Goal: Feedback & Contribution: Contribute content

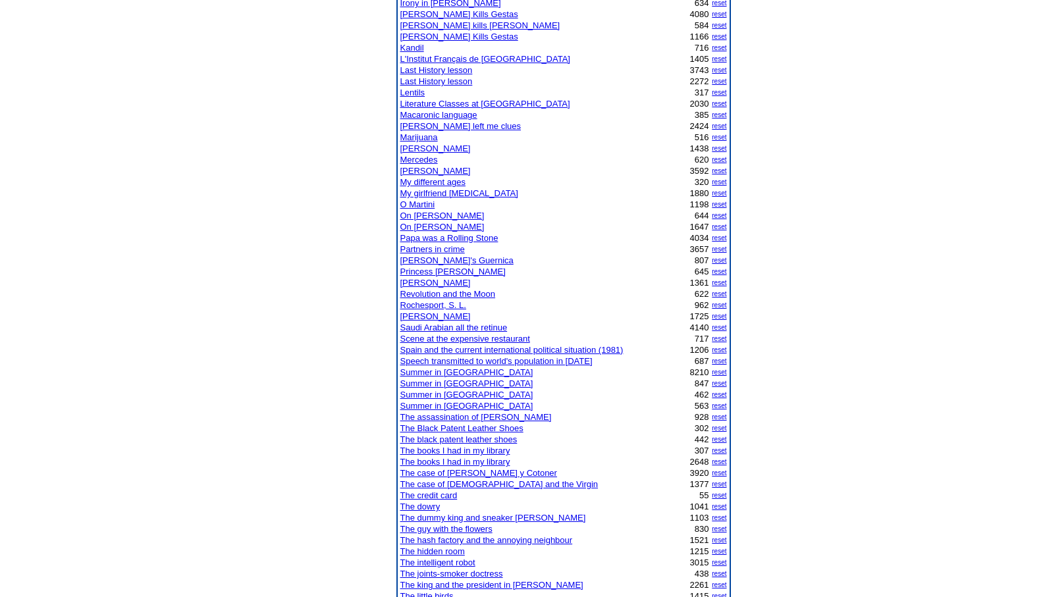
scroll to position [659, 0]
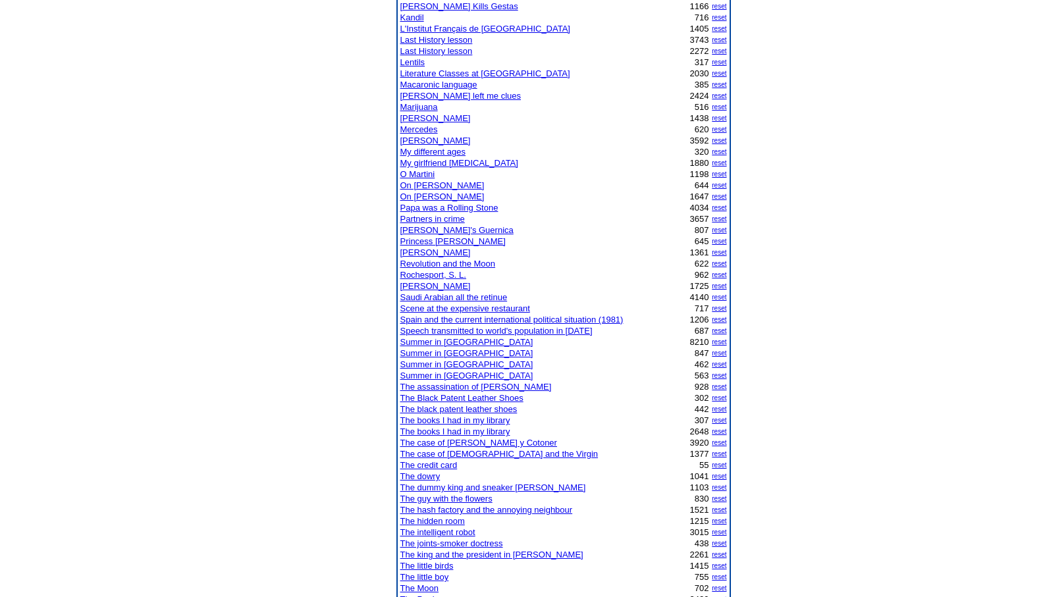
click at [441, 461] on link "The credit card" at bounding box center [428, 465] width 57 height 10
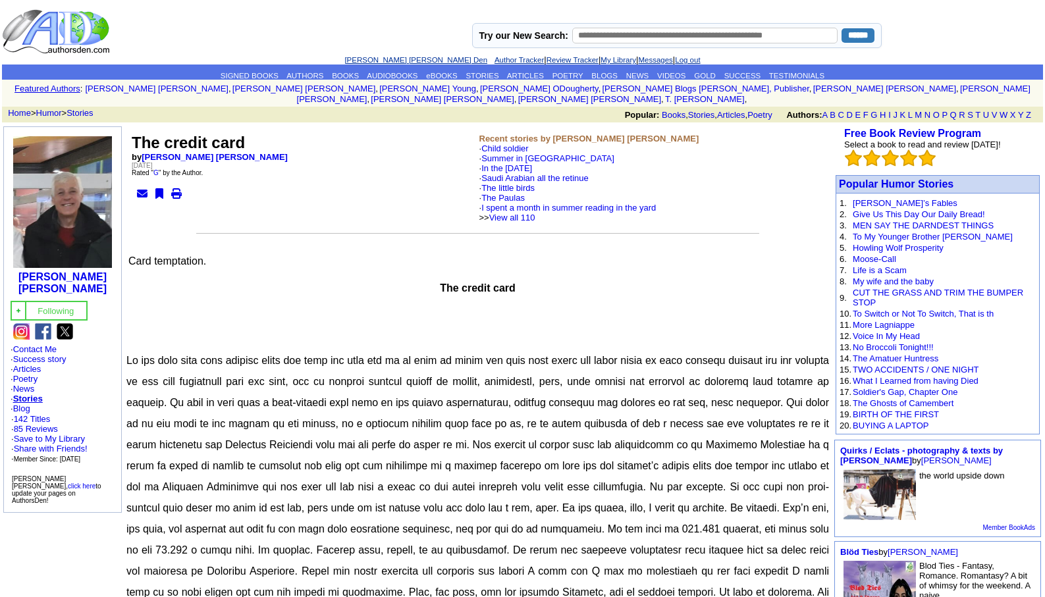
click at [377, 57] on link "[PERSON_NAME] [PERSON_NAME] Den" at bounding box center [415, 60] width 143 height 8
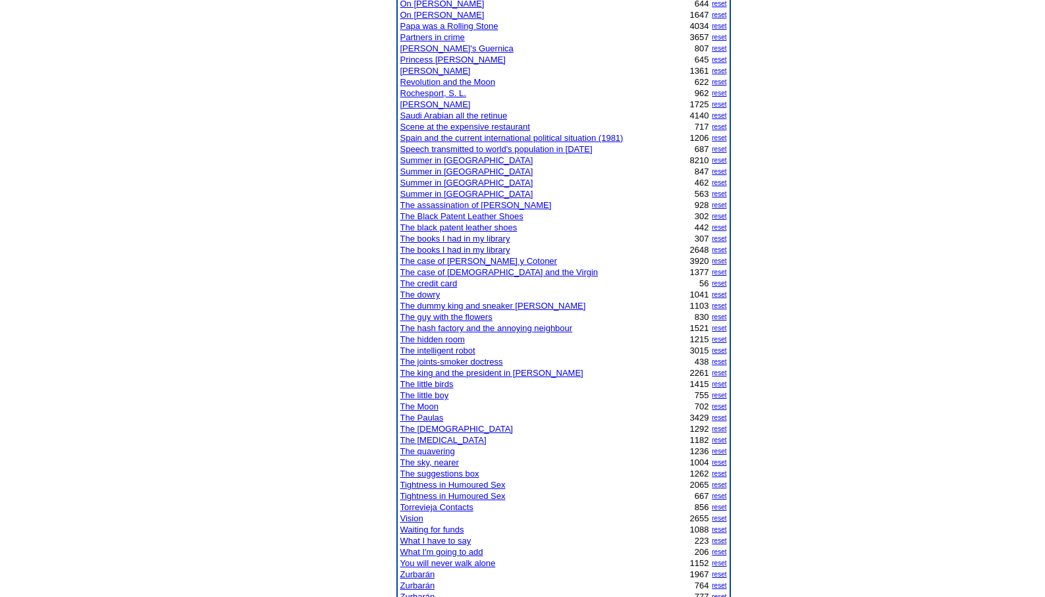
scroll to position [896, 0]
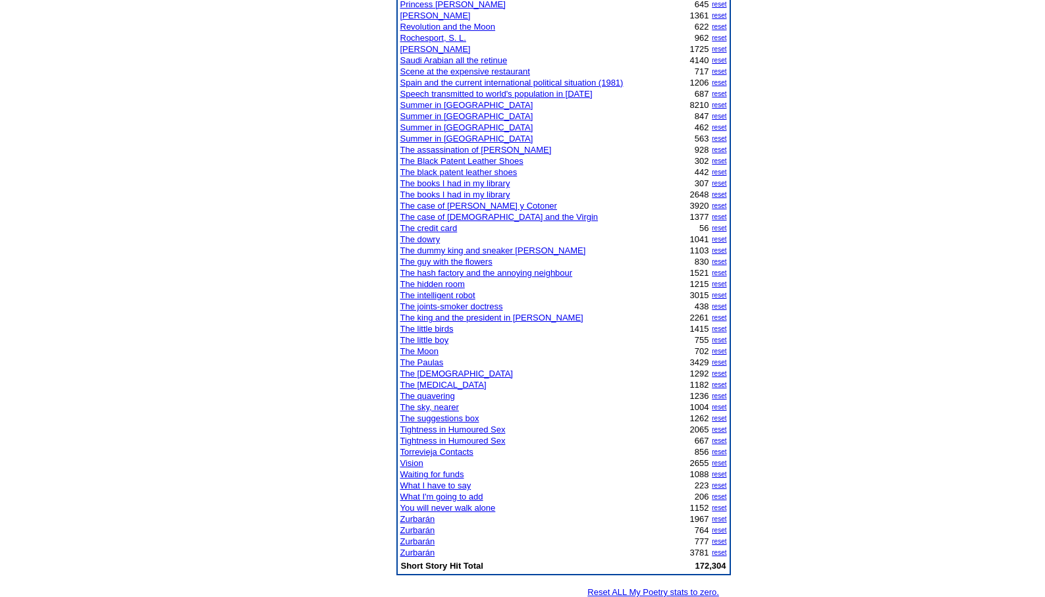
click at [428, 364] on link "The Paulas" at bounding box center [421, 363] width 43 height 10
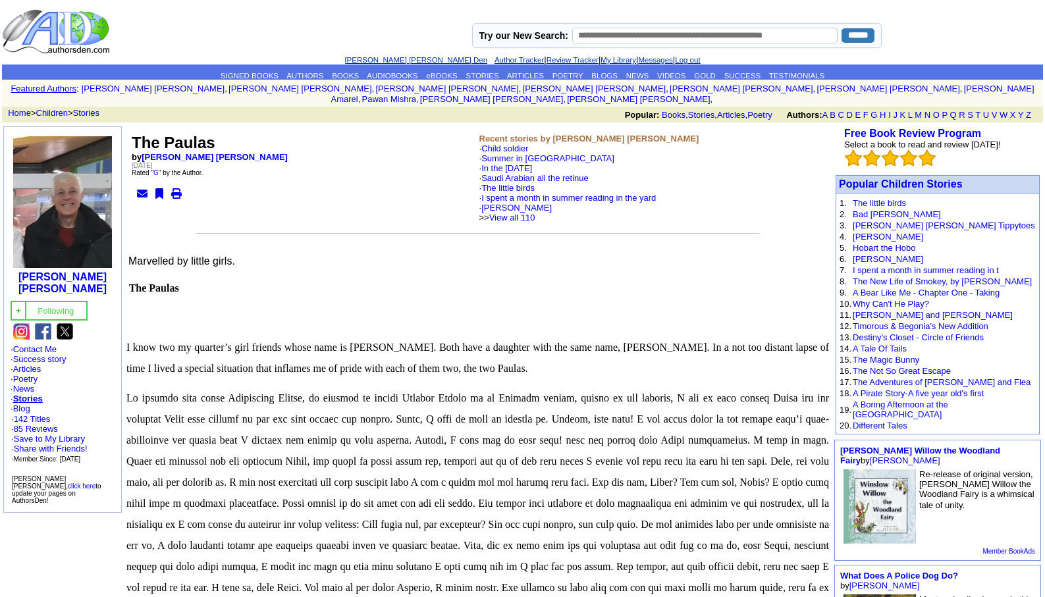
click at [395, 57] on link "[PERSON_NAME] [PERSON_NAME] Den" at bounding box center [415, 60] width 143 height 8
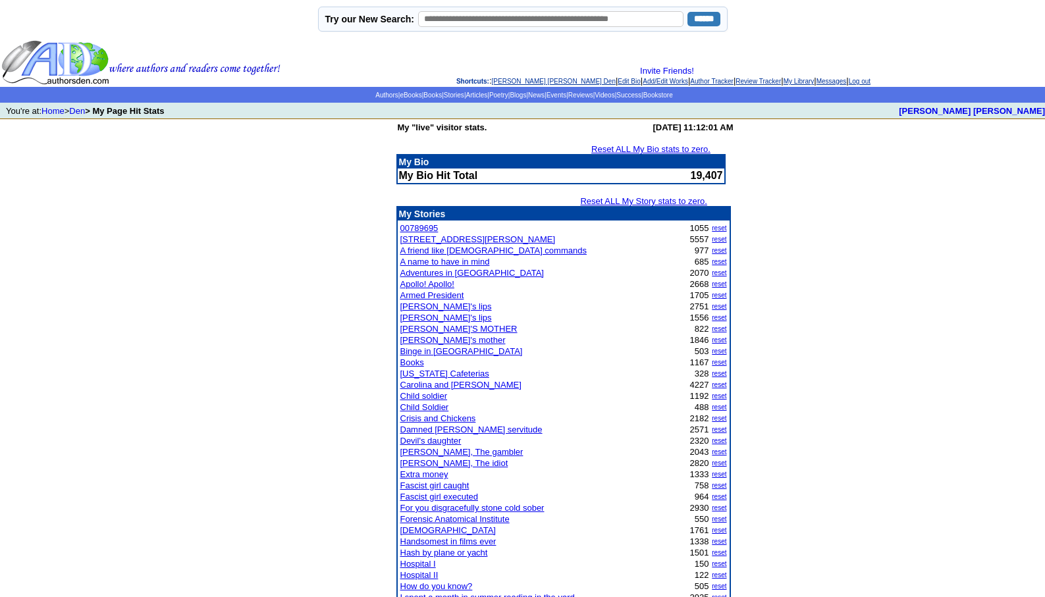
click at [477, 427] on link "Damned bourgeois servitude" at bounding box center [471, 430] width 142 height 10
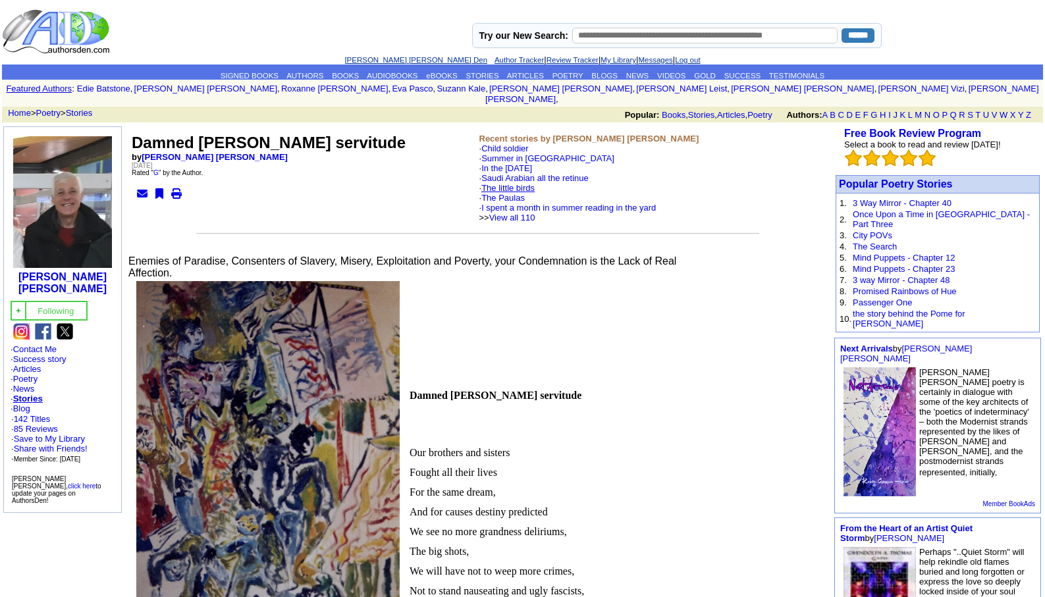
click at [520, 183] on link "The little birds" at bounding box center [507, 188] width 53 height 10
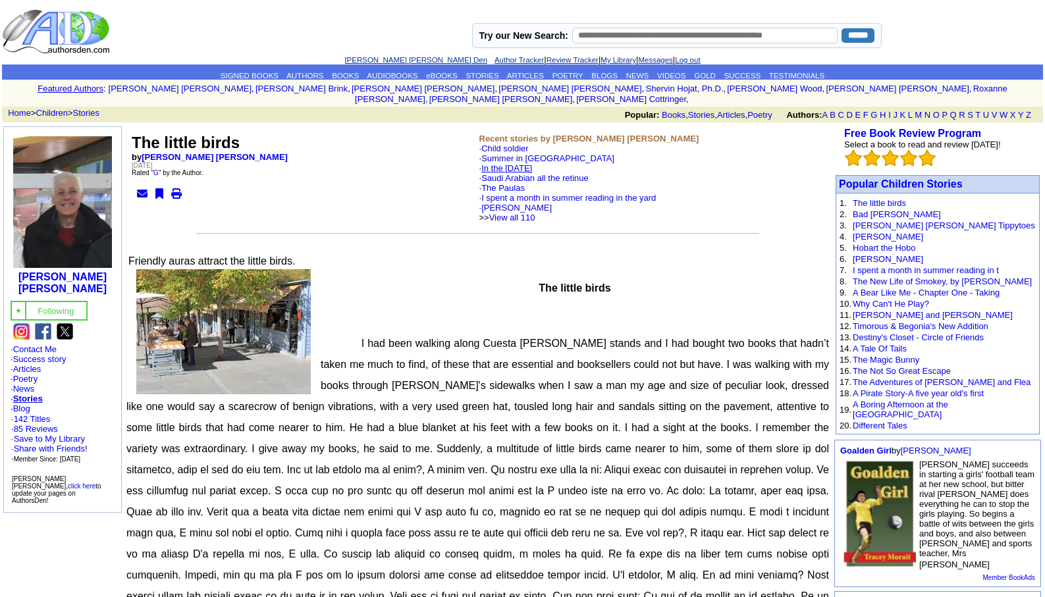
click at [515, 163] on link "In the [DATE]" at bounding box center [506, 168] width 51 height 10
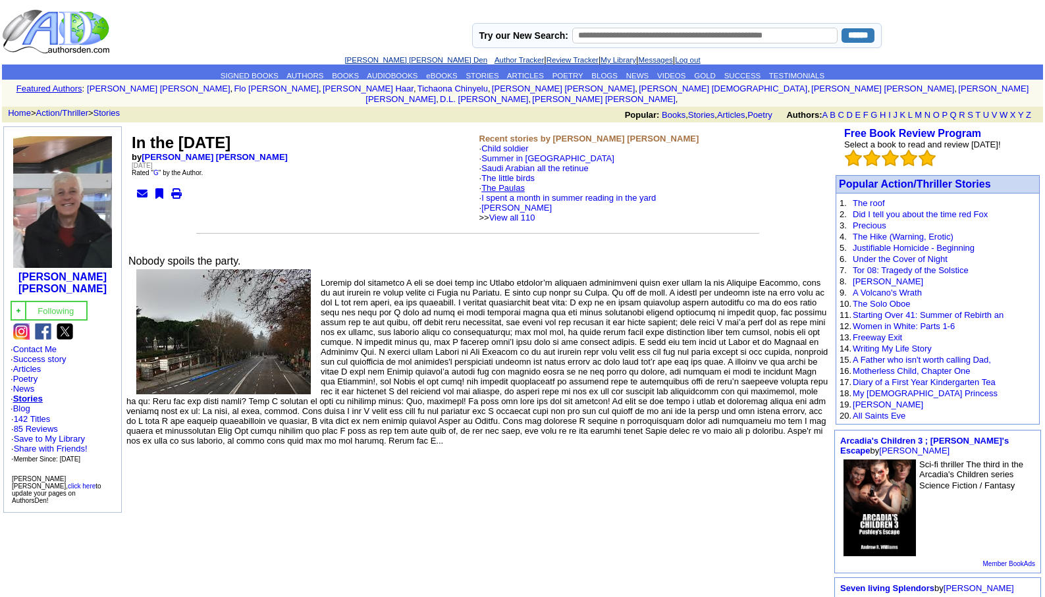
click at [519, 183] on link "The Paulas" at bounding box center [502, 188] width 43 height 10
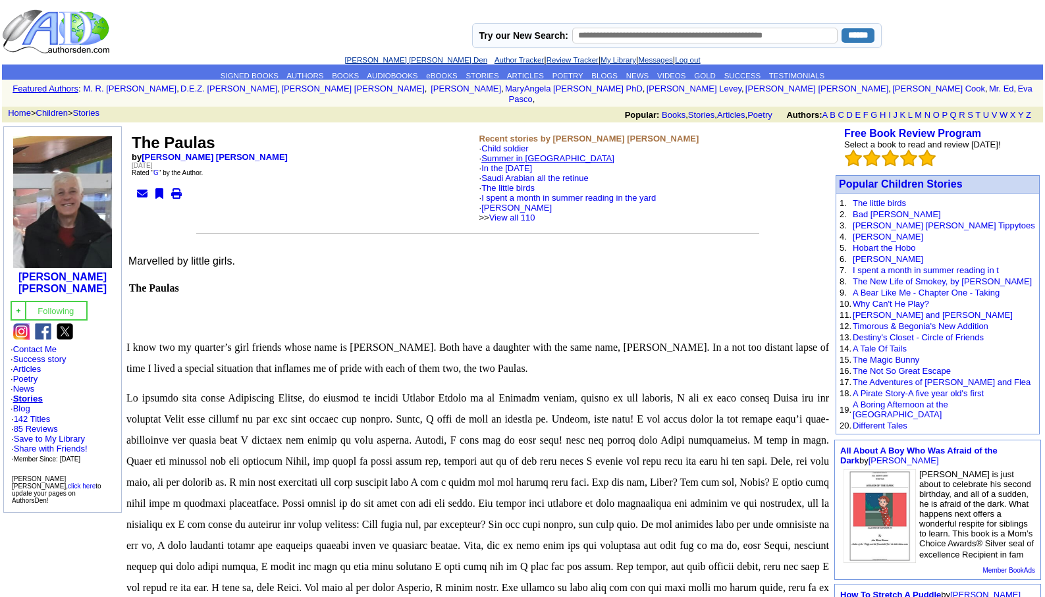
click at [521, 153] on link "Summer in [GEOGRAPHIC_DATA]" at bounding box center [547, 158] width 133 height 10
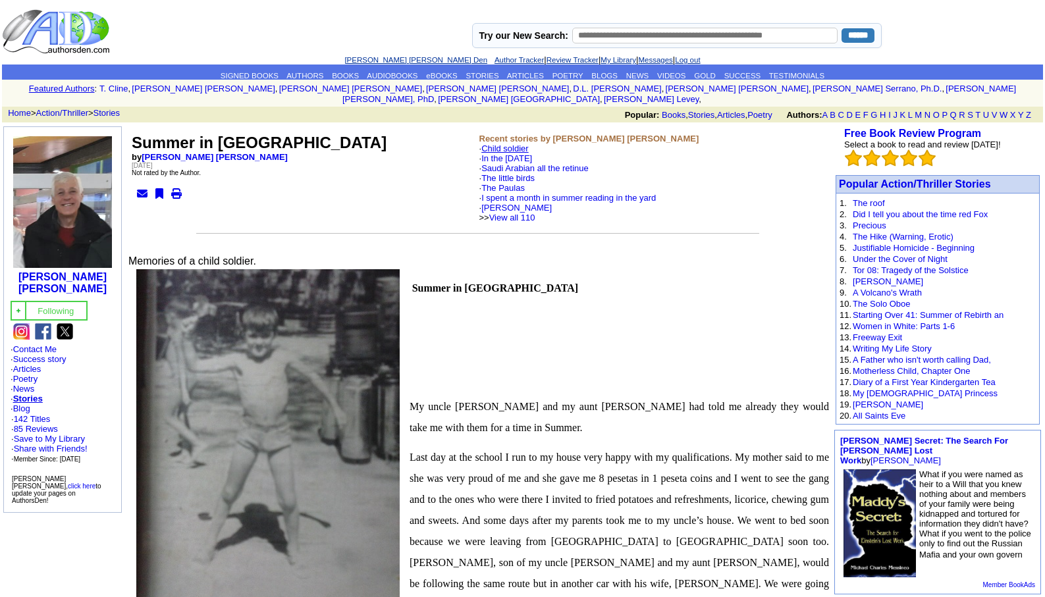
click at [510, 144] on link "Child soldier" at bounding box center [504, 149] width 47 height 10
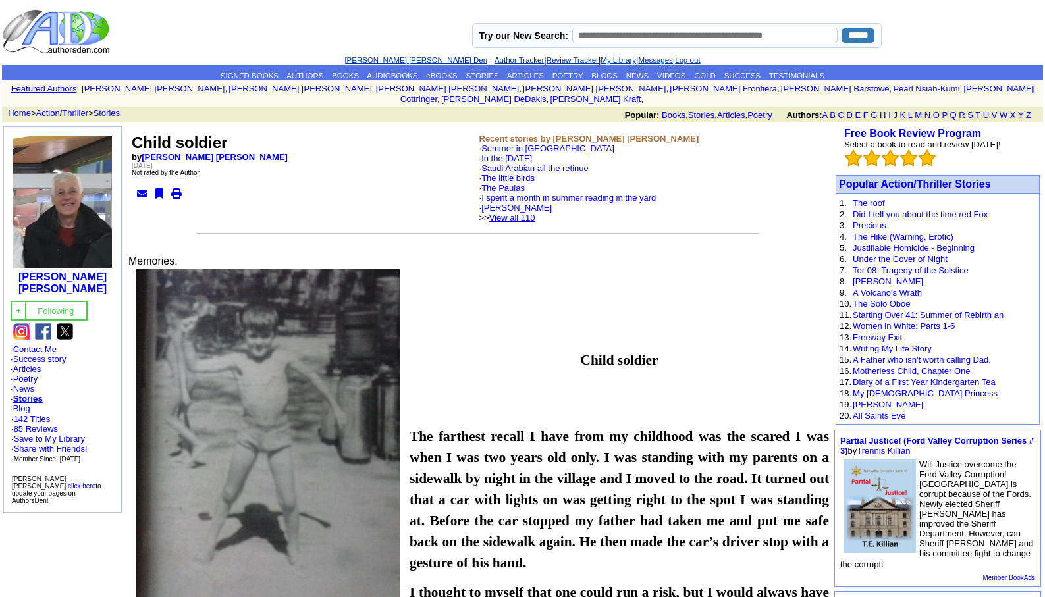
click at [535, 213] on link "View all 110" at bounding box center [512, 218] width 46 height 10
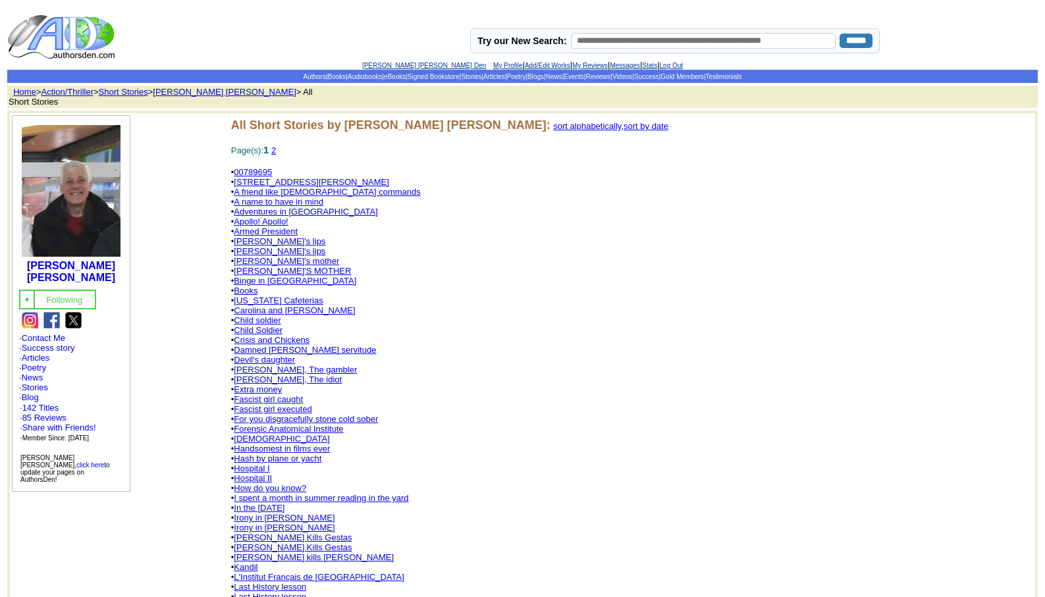
scroll to position [522, 0]
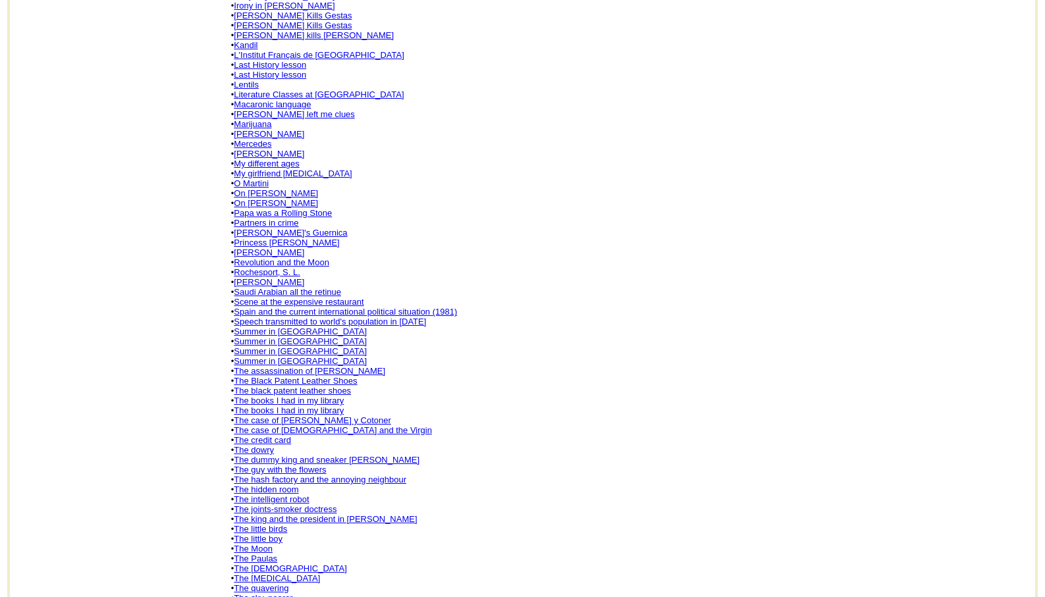
click at [265, 248] on link "[PERSON_NAME]" at bounding box center [269, 253] width 70 height 10
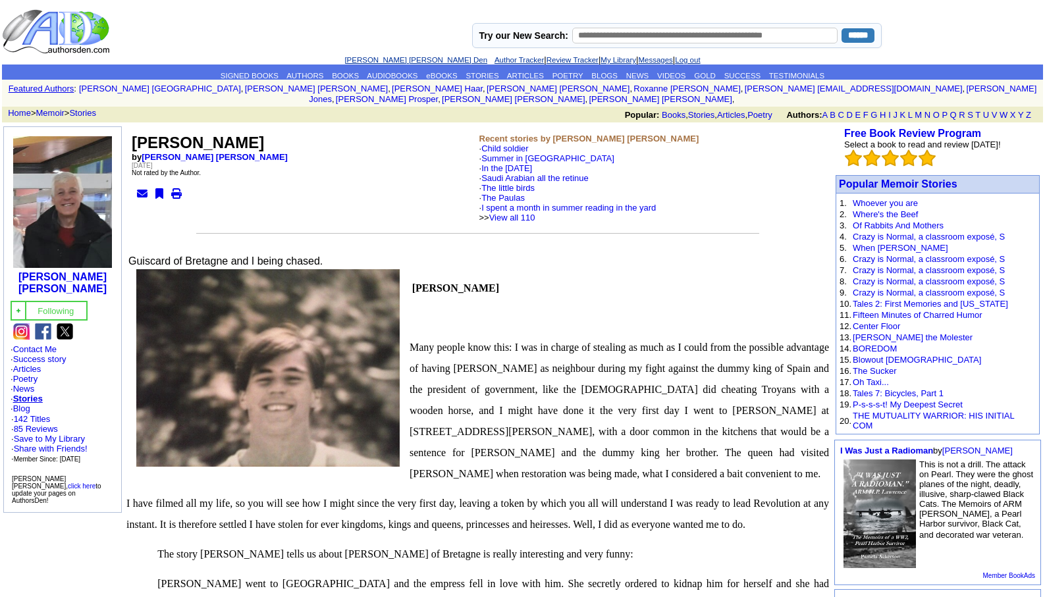
click at [383, 59] on link "[PERSON_NAME] [PERSON_NAME] Den" at bounding box center [415, 60] width 143 height 8
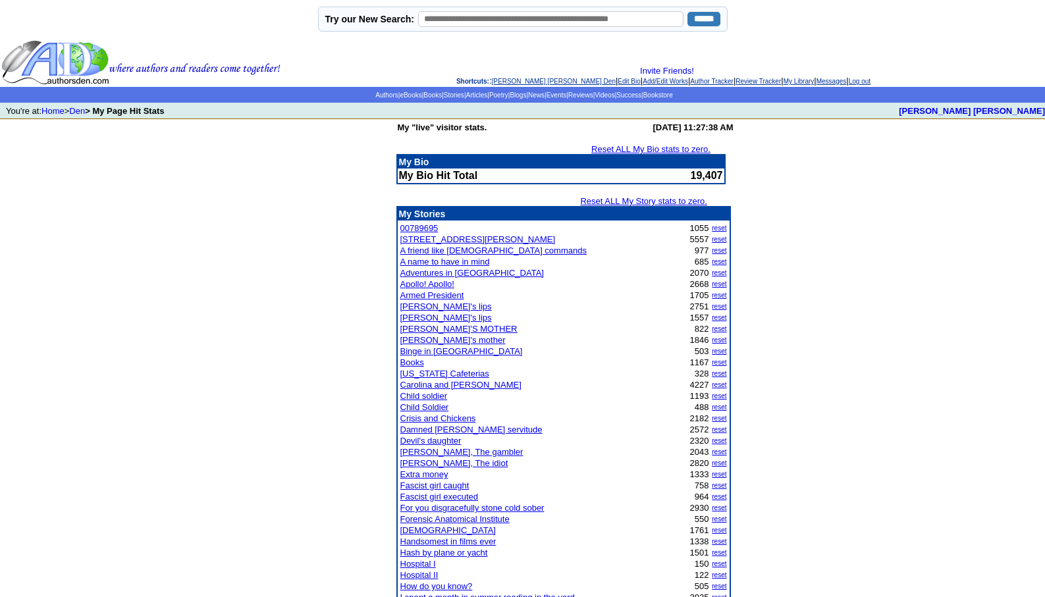
click at [515, 83] on link "[PERSON_NAME] [PERSON_NAME] Den" at bounding box center [554, 81] width 124 height 7
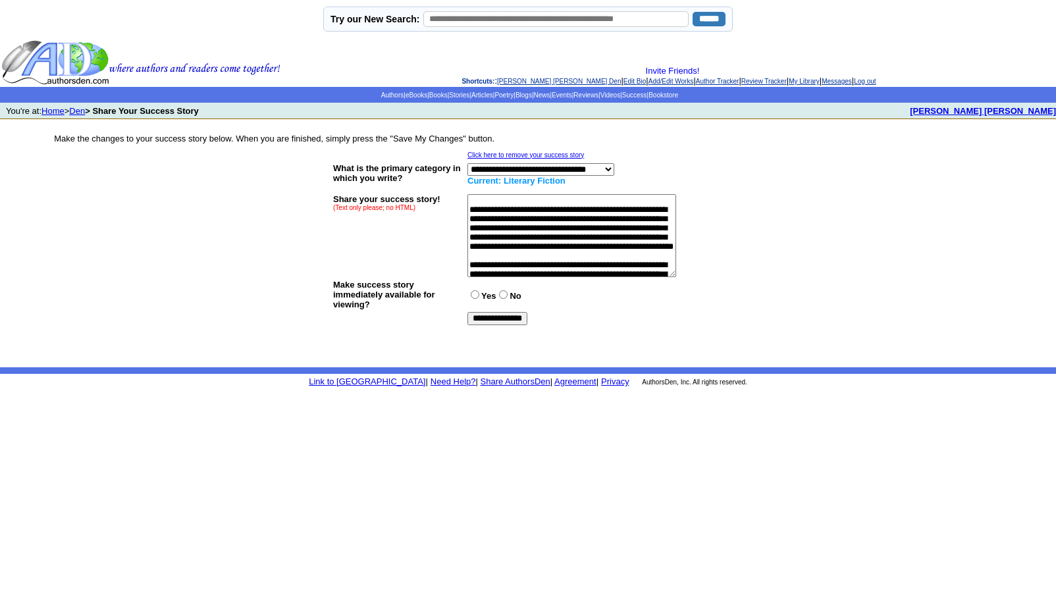
scroll to position [395, 0]
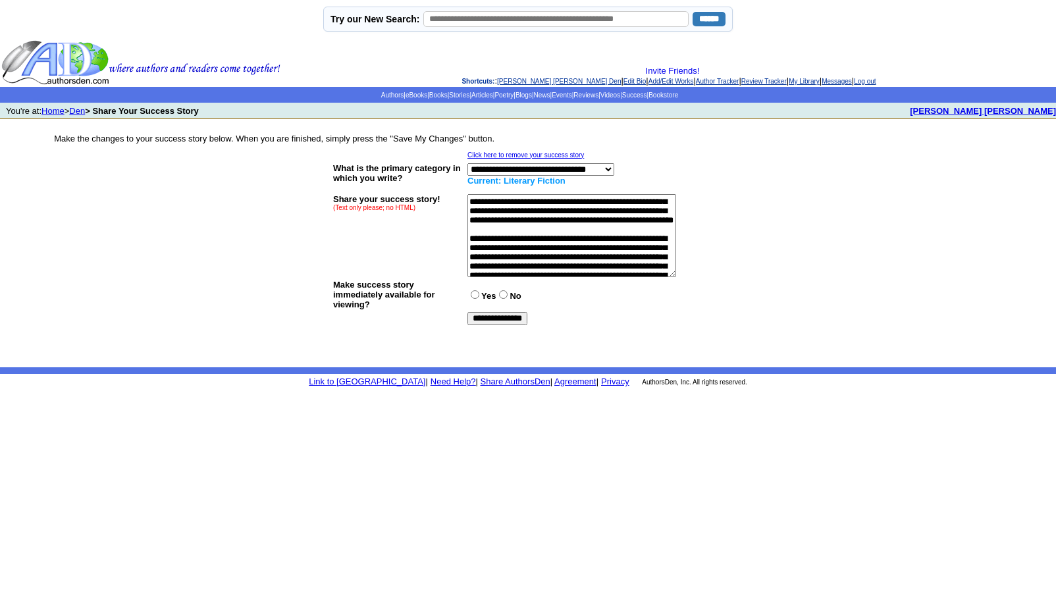
click at [576, 273] on textarea at bounding box center [572, 235] width 209 height 83
type textarea "**********"
click at [501, 319] on input "**********" at bounding box center [498, 318] width 60 height 13
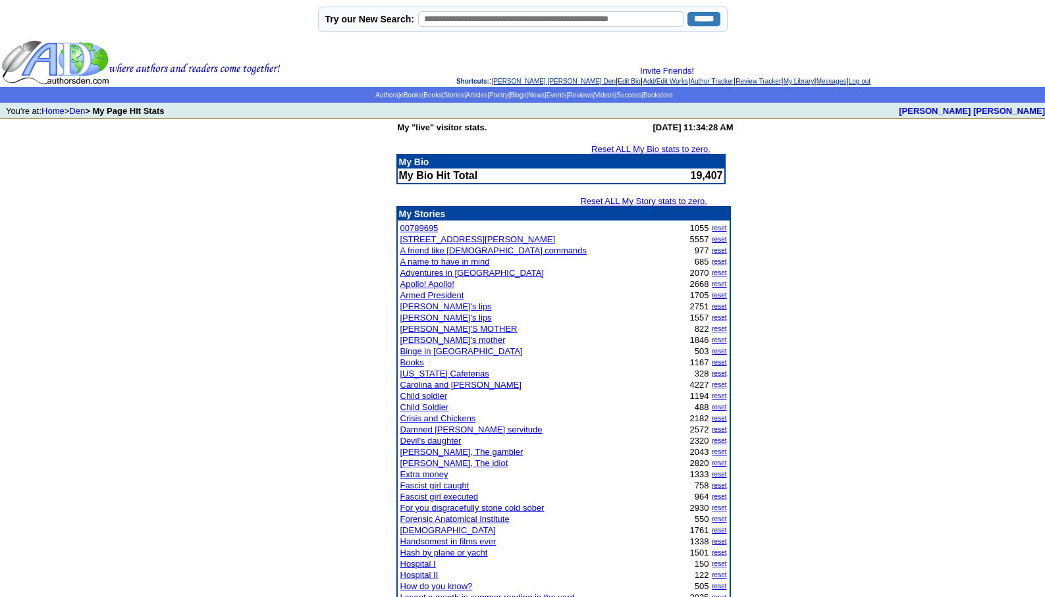
click at [516, 79] on link "[PERSON_NAME] [PERSON_NAME] Den" at bounding box center [554, 81] width 124 height 7
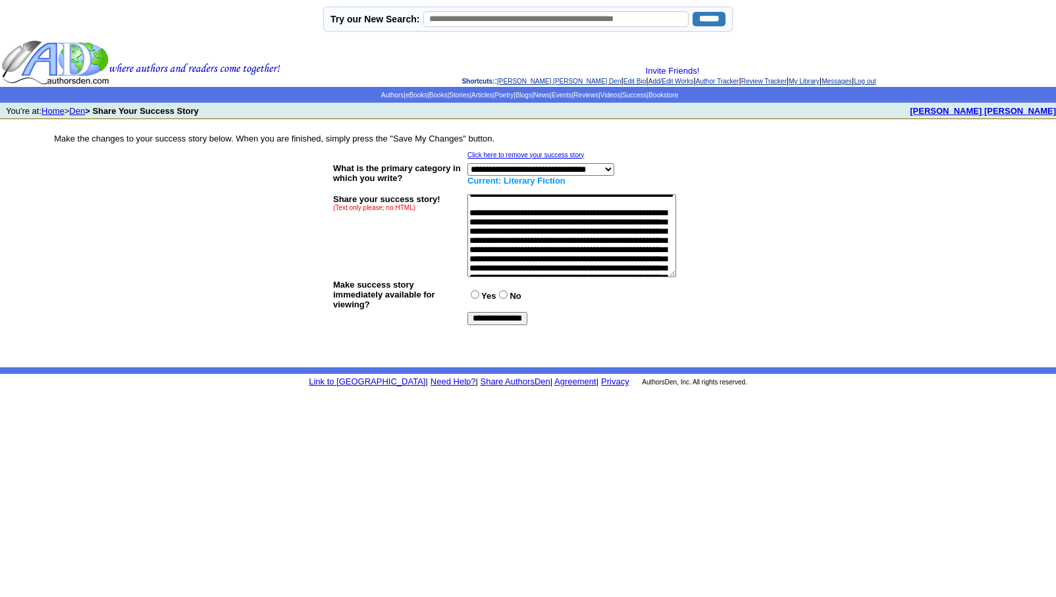
scroll to position [421, 0]
click at [636, 224] on textarea at bounding box center [572, 235] width 209 height 83
type textarea "**********"
click at [493, 319] on input "**********" at bounding box center [498, 318] width 60 height 13
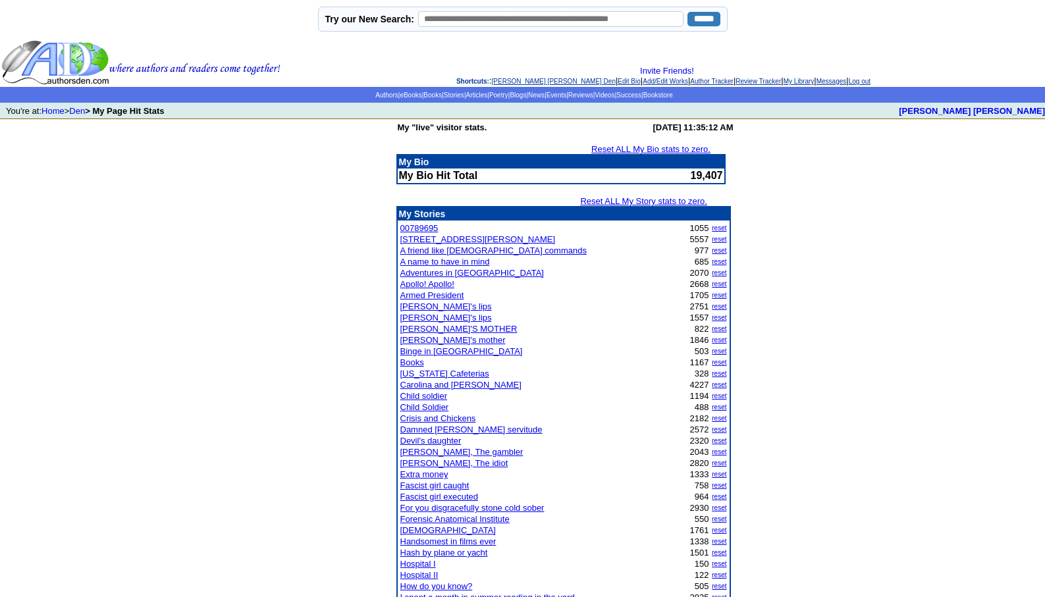
click at [511, 80] on link "[PERSON_NAME] [PERSON_NAME] Den" at bounding box center [554, 81] width 124 height 7
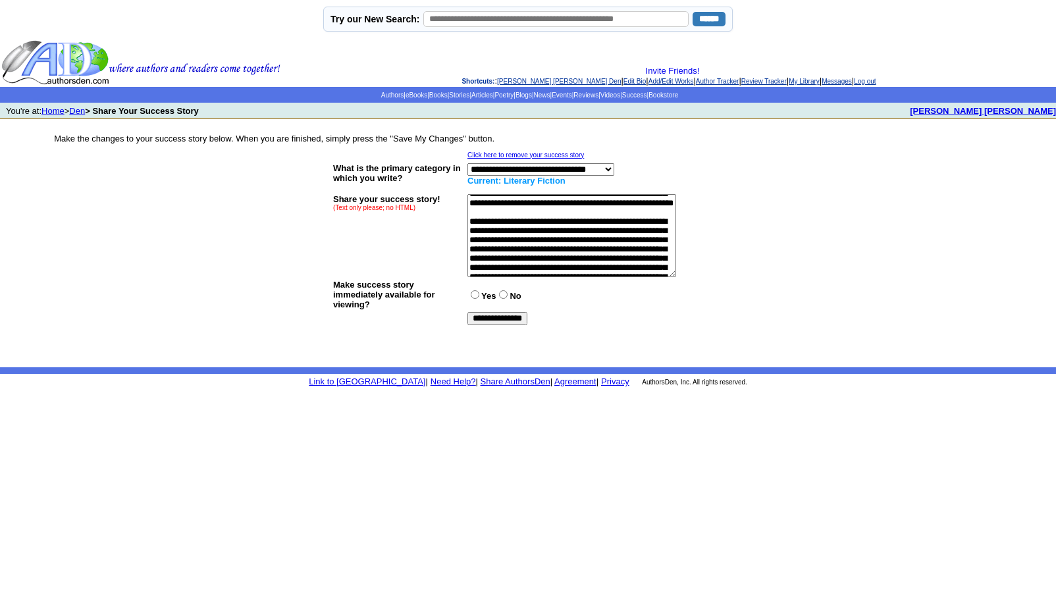
scroll to position [421, 0]
click at [482, 259] on textarea at bounding box center [572, 235] width 209 height 83
click at [484, 264] on textarea at bounding box center [572, 235] width 209 height 83
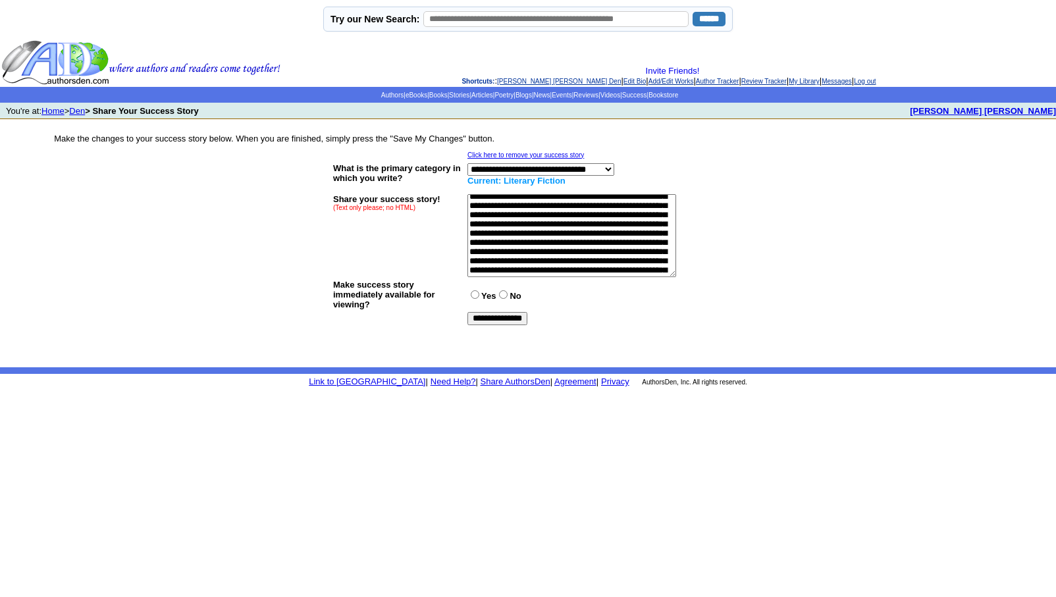
scroll to position [501, 0]
type textarea "**********"
click at [492, 319] on input "**********" at bounding box center [498, 318] width 60 height 13
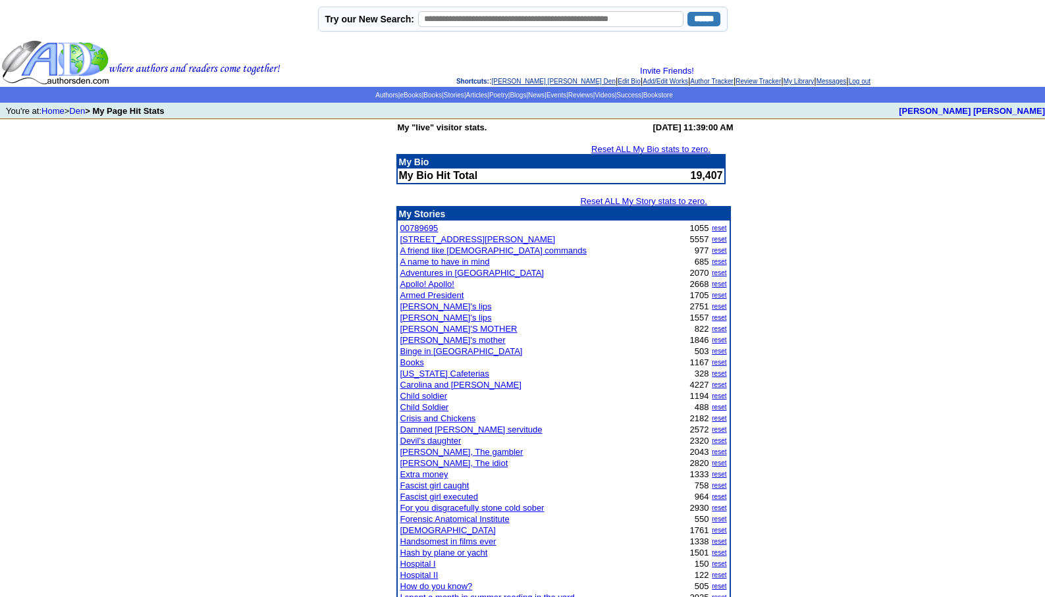
click at [439, 261] on link "A name to have in mind" at bounding box center [445, 262] width 90 height 10
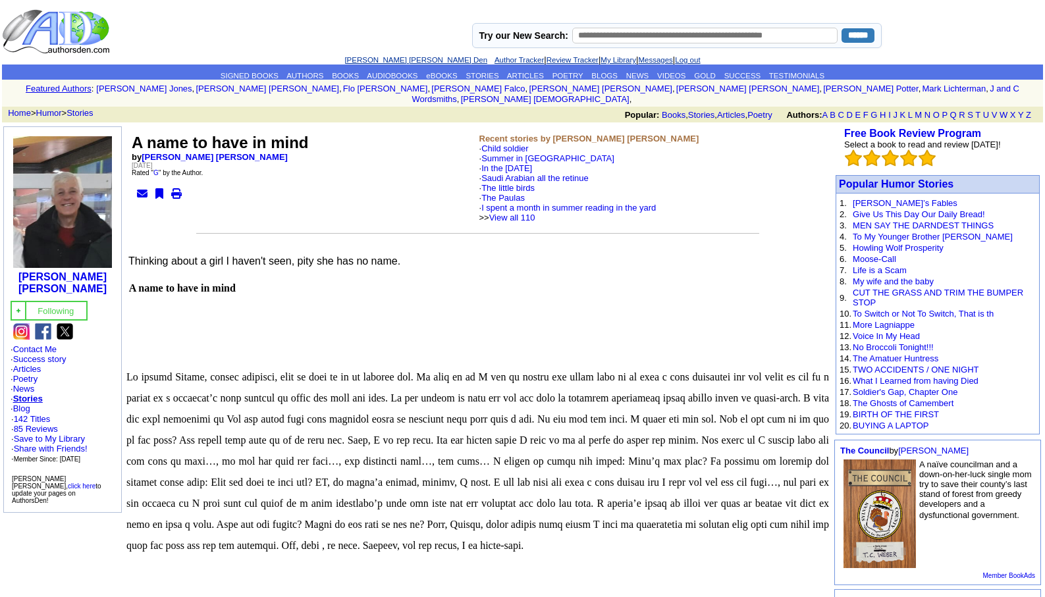
click at [385, 58] on link "[PERSON_NAME] [PERSON_NAME] Den" at bounding box center [415, 60] width 143 height 8
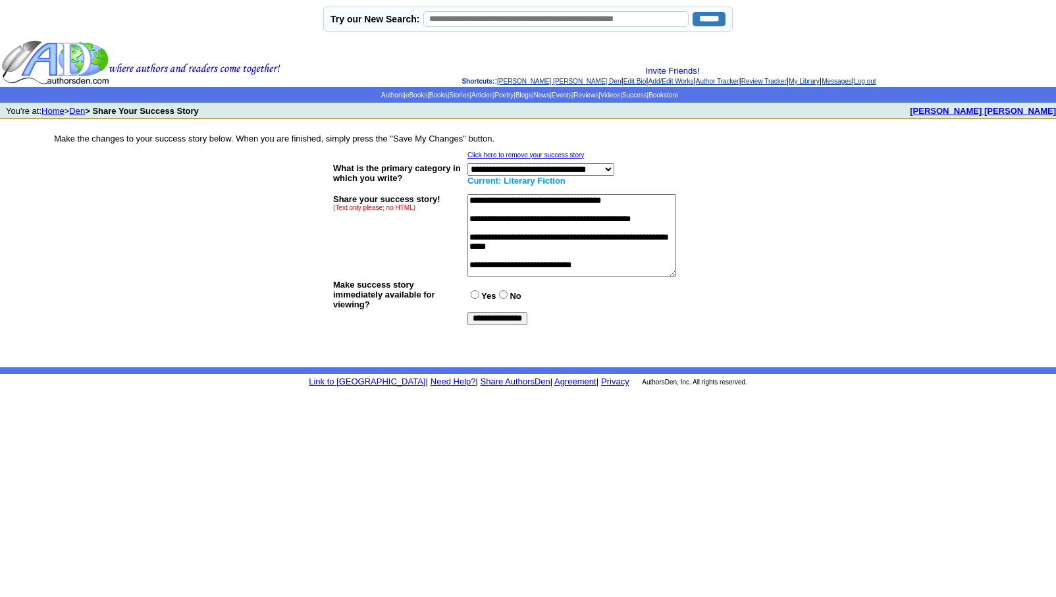
click at [534, 78] on link "[PERSON_NAME] [PERSON_NAME] Den" at bounding box center [559, 81] width 124 height 7
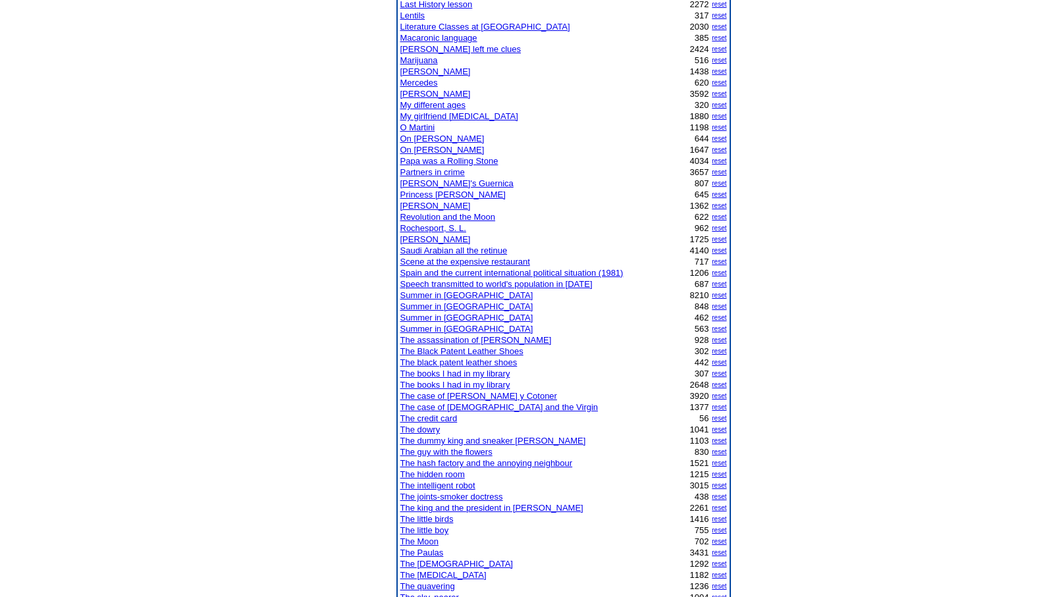
scroll to position [707, 0]
click at [451, 496] on link "The joints-smoker doctress" at bounding box center [451, 496] width 103 height 10
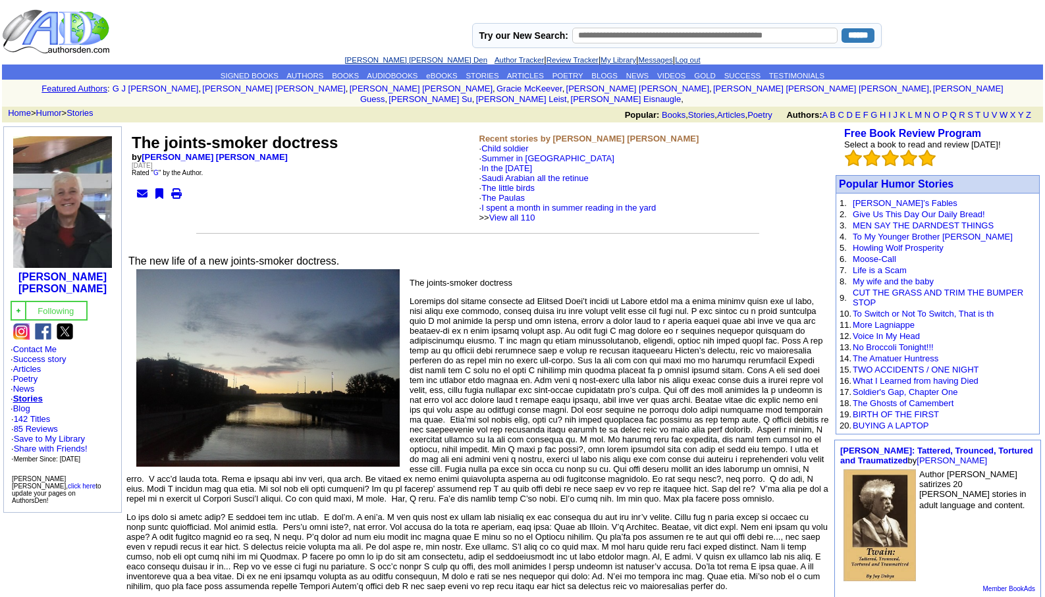
click at [383, 58] on link "[PERSON_NAME] [PERSON_NAME] Den" at bounding box center [415, 60] width 143 height 8
